Goal: Task Accomplishment & Management: Manage account settings

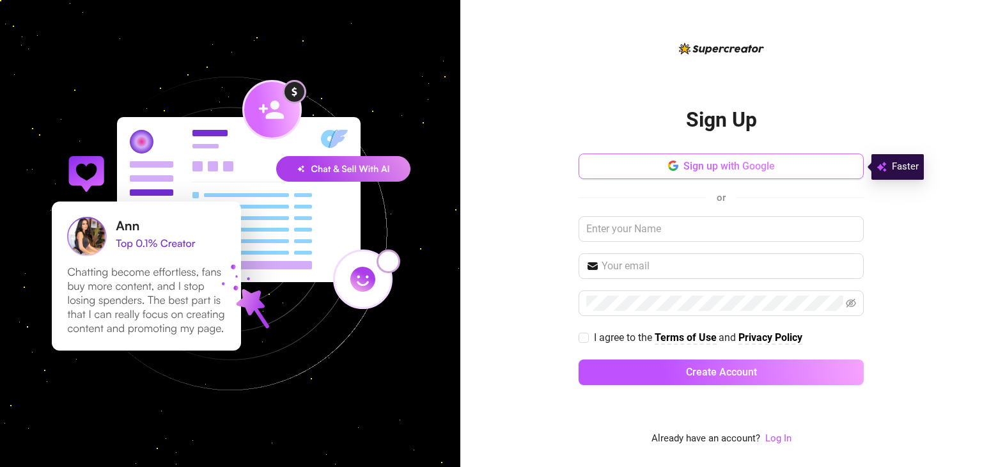
click at [656, 169] on button "Sign up with Google" at bounding box center [720, 166] width 285 height 26
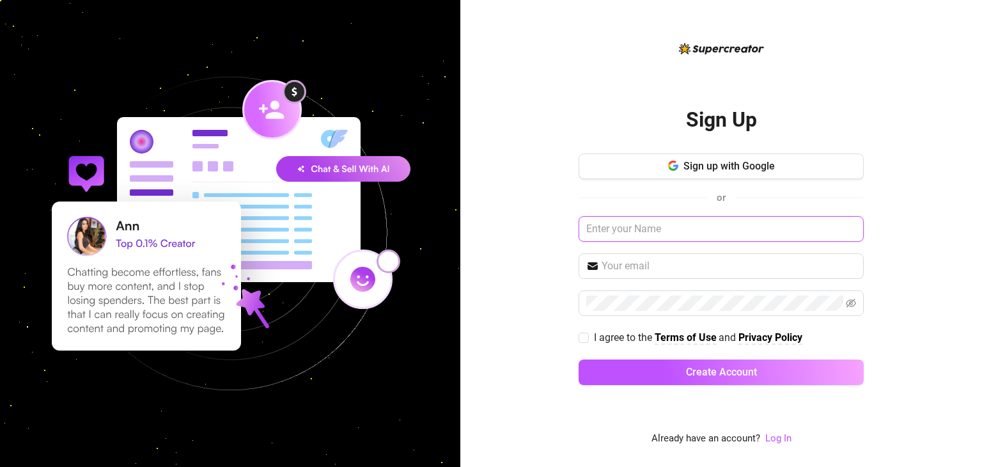
click at [670, 238] on input "text" at bounding box center [720, 229] width 285 height 26
click at [675, 229] on input "text" at bounding box center [720, 229] width 285 height 26
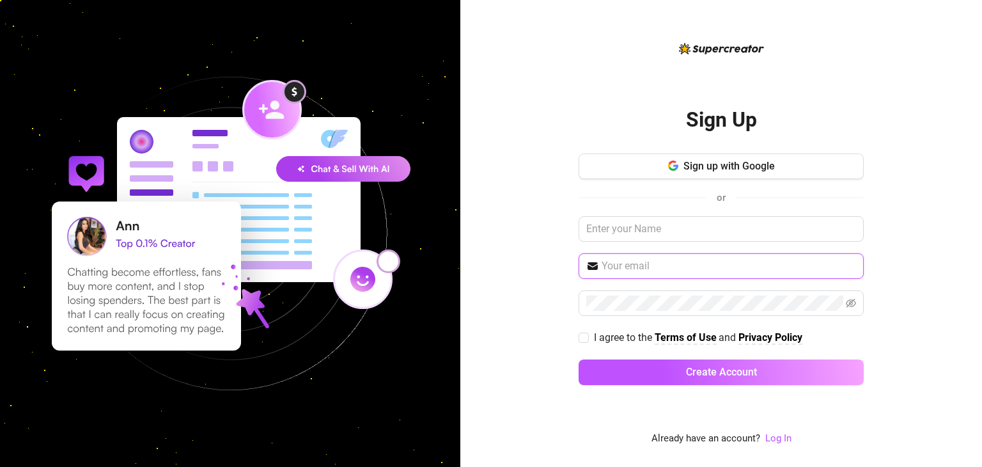
click at [657, 268] on input "text" at bounding box center [728, 265] width 254 height 15
click at [536, 309] on div "Sign Up Sign up with Google or I agree to the Terms of Use and Privacy Policy C…" at bounding box center [721, 233] width 522 height 467
click at [774, 439] on link "Log In" at bounding box center [778, 438] width 26 height 12
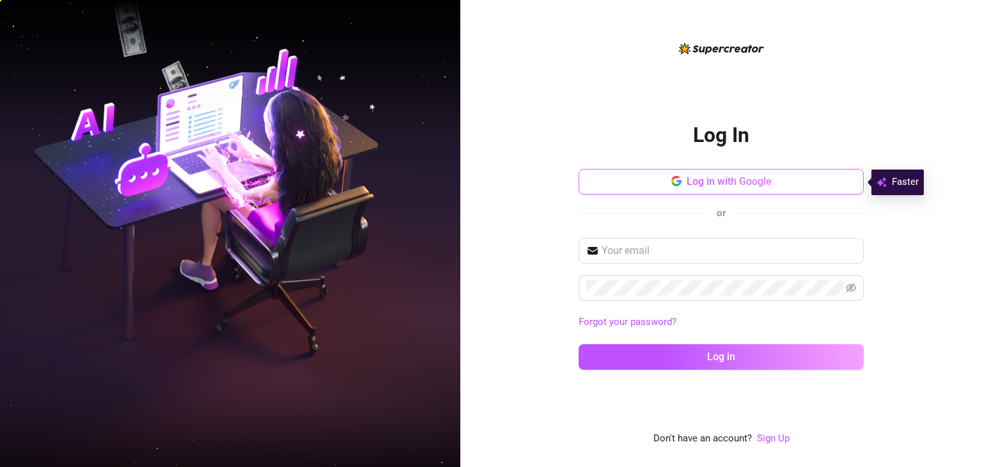
click at [708, 187] on span "Log in with Google" at bounding box center [728, 181] width 85 height 12
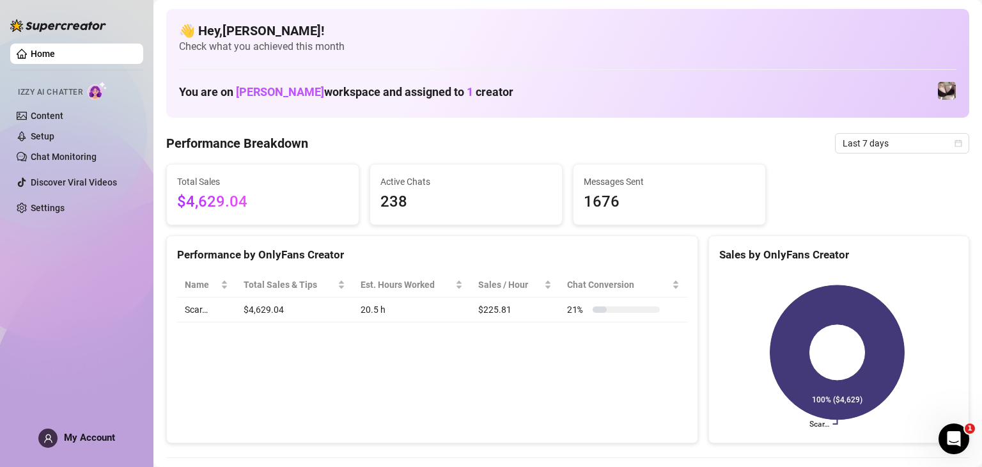
click at [500, 394] on div "Performance by OnlyFans Creator Name Total Sales & Tips Est. Hours Worked Sales…" at bounding box center [432, 339] width 532 height 208
click at [463, 377] on div "Performance by OnlyFans Creator Name Total Sales & Tips Est. Hours Worked Sales…" at bounding box center [432, 339] width 532 height 208
click at [268, 89] on span "[PERSON_NAME]" at bounding box center [280, 91] width 88 height 13
click at [56, 114] on link "Content" at bounding box center [47, 116] width 33 height 10
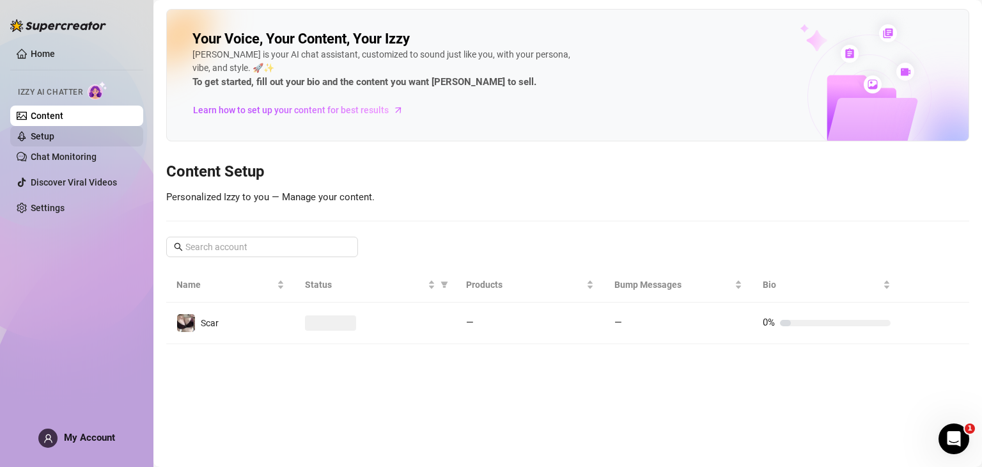
click at [54, 133] on link "Setup" at bounding box center [43, 136] width 24 height 10
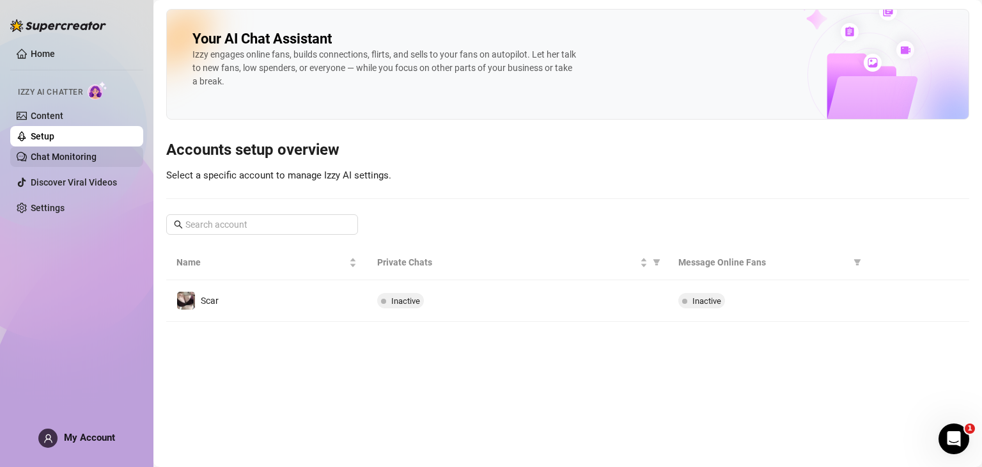
click at [66, 153] on link "Chat Monitoring" at bounding box center [64, 156] width 66 height 10
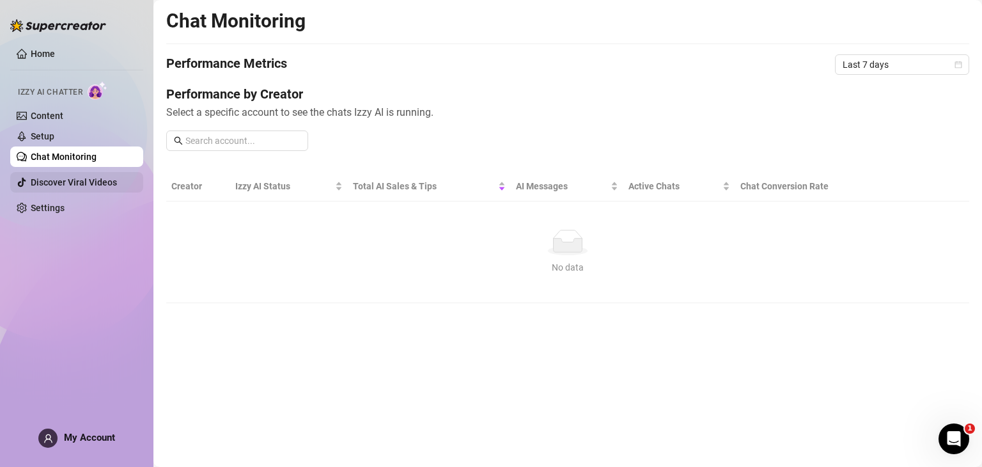
click at [74, 179] on link "Discover Viral Videos" at bounding box center [74, 182] width 86 height 10
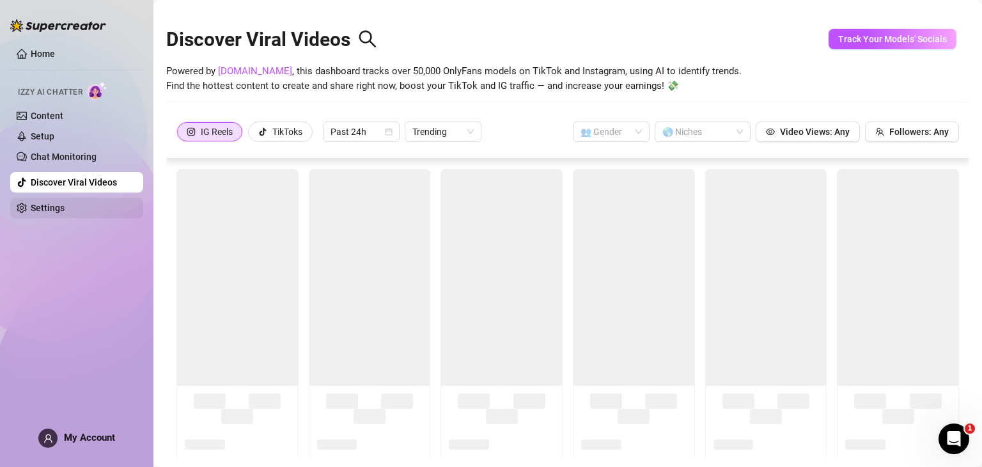
click at [59, 212] on link "Settings" at bounding box center [48, 208] width 34 height 10
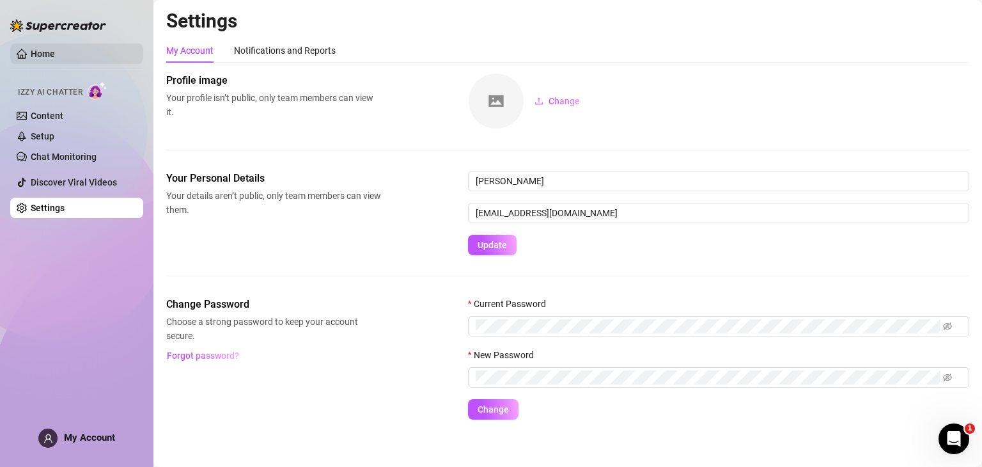
click at [39, 49] on link "Home" at bounding box center [43, 54] width 24 height 10
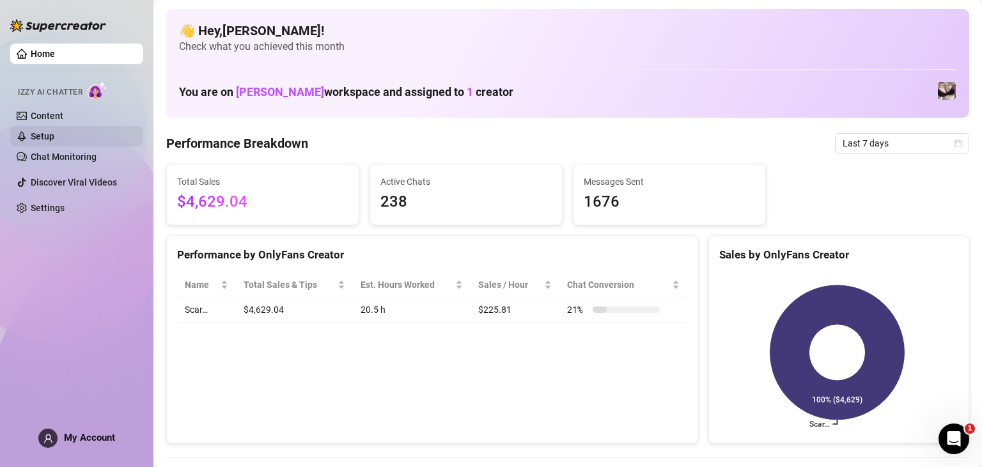
click at [45, 138] on link "Setup" at bounding box center [43, 136] width 24 height 10
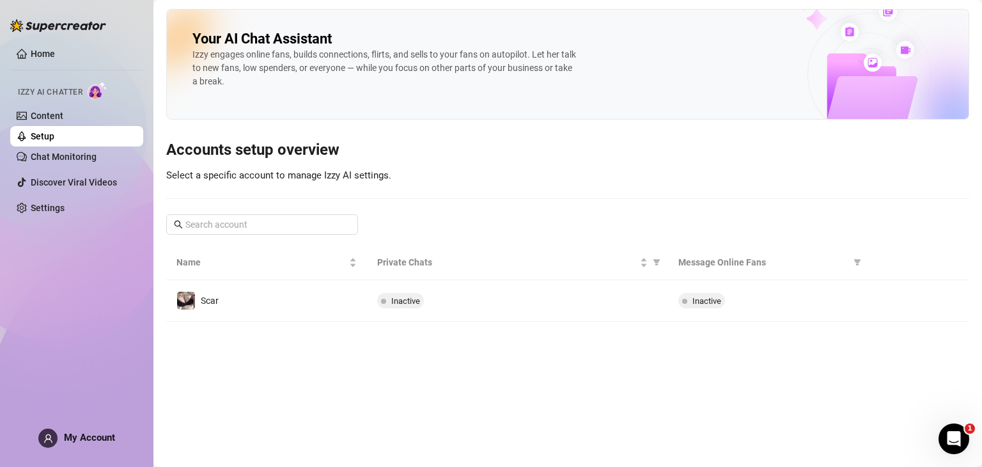
click at [62, 433] on div "My Account" at bounding box center [76, 437] width 77 height 19
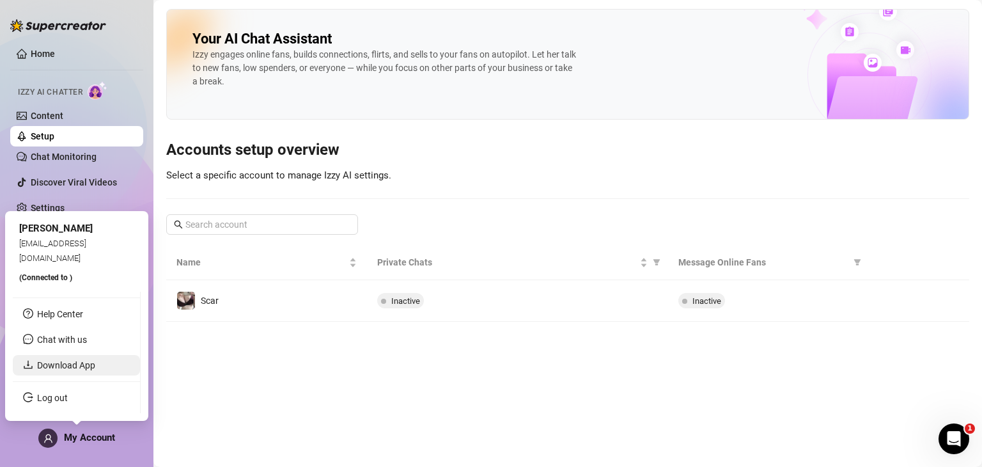
click at [69, 370] on link "Download App" at bounding box center [66, 365] width 58 height 10
